Goal: Task Accomplishment & Management: Manage account settings

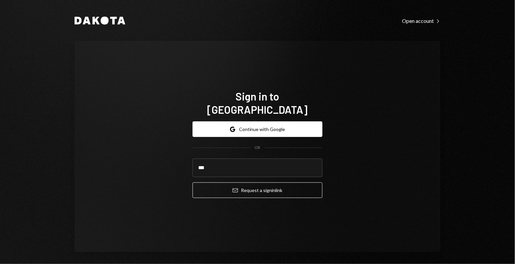
type input "**********"
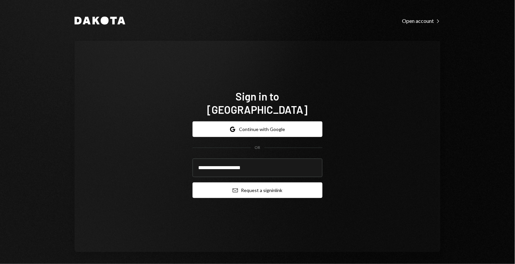
click at [207, 185] on button "Email Request a sign in link" at bounding box center [257, 190] width 130 height 16
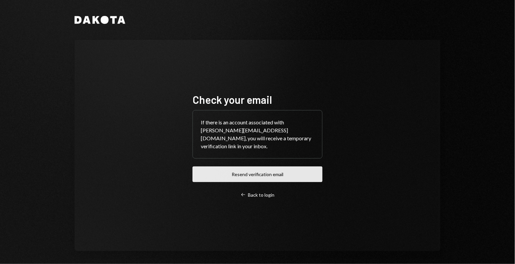
click at [215, 172] on button "Resend verification email" at bounding box center [257, 174] width 130 height 16
